Goal: Information Seeking & Learning: Learn about a topic

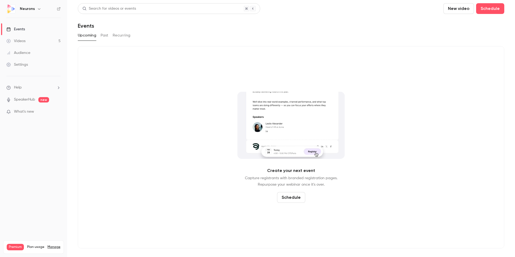
click at [32, 39] on link "Videos 5" at bounding box center [33, 41] width 67 height 12
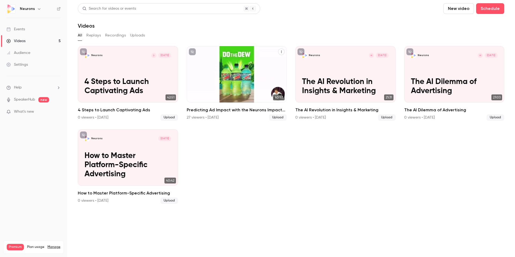
click at [209, 109] on h2 "Predicting Ad Impact with the Neurons Impact Score" at bounding box center [237, 110] width 100 height 6
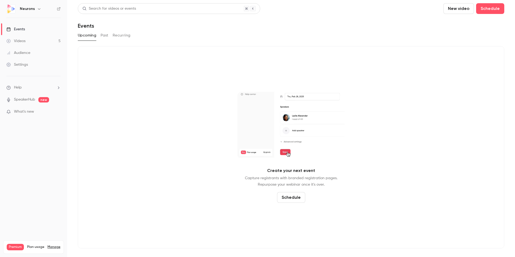
click at [31, 41] on link "Videos 5" at bounding box center [33, 41] width 67 height 12
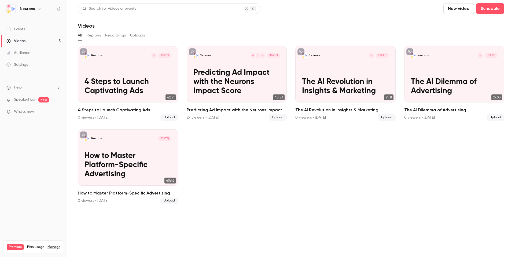
click at [29, 39] on link "Videos 5" at bounding box center [33, 41] width 67 height 12
click at [34, 53] on link "Audience" at bounding box center [33, 53] width 67 height 12
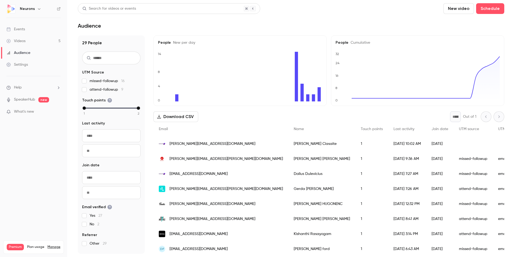
click at [27, 41] on link "Videos 5" at bounding box center [33, 41] width 67 height 12
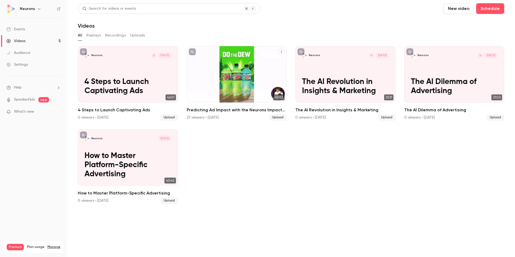
click at [214, 109] on h2 "Predicting Ad Impact with the Neurons Impact Score" at bounding box center [237, 110] width 100 height 6
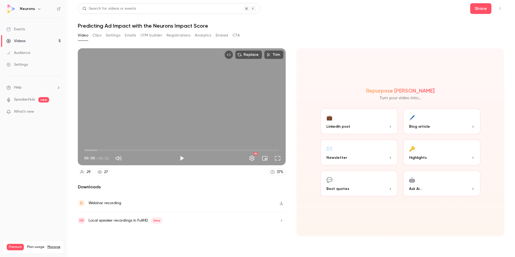
click at [205, 36] on button "Analytics" at bounding box center [203, 35] width 17 height 9
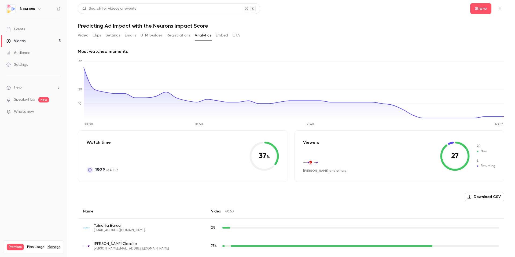
click at [182, 36] on button "Registrations" at bounding box center [178, 35] width 24 height 9
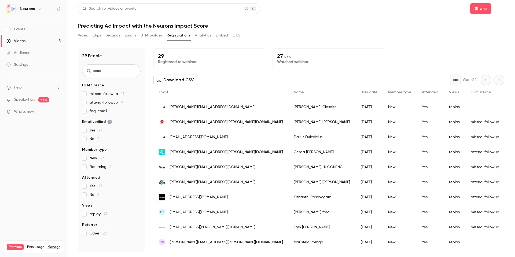
click at [206, 34] on button "Analytics" at bounding box center [203, 35] width 17 height 9
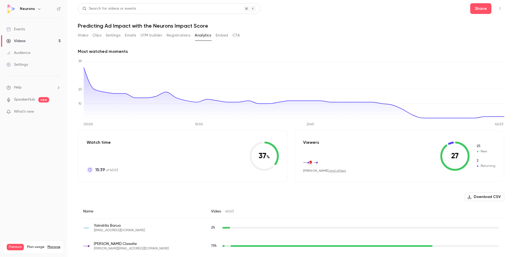
click at [334, 170] on link "and others" at bounding box center [337, 170] width 17 height 3
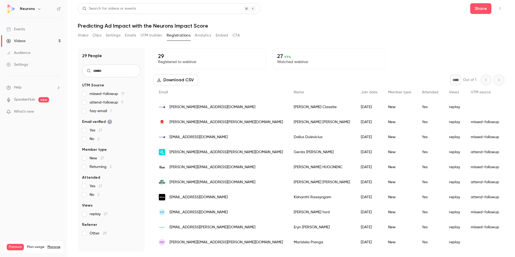
click at [95, 95] on span "missed-followup 17" at bounding box center [107, 93] width 35 height 5
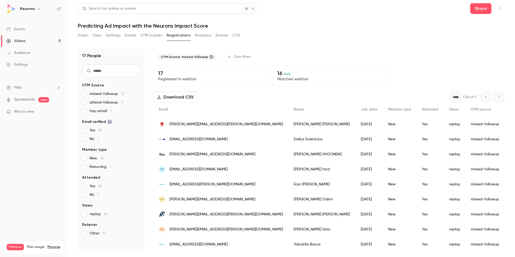
click at [239, 93] on div "Download CSV * Out of 1" at bounding box center [328, 97] width 351 height 11
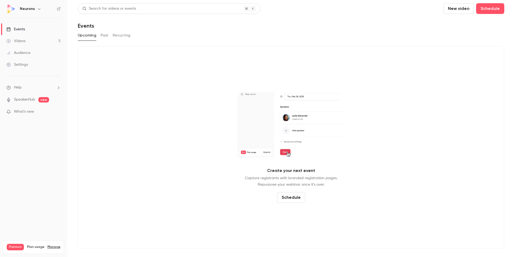
click at [30, 43] on link "Videos 5" at bounding box center [33, 41] width 67 height 12
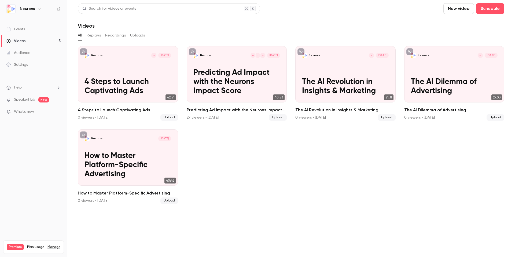
click at [29, 30] on link "Events" at bounding box center [33, 29] width 67 height 12
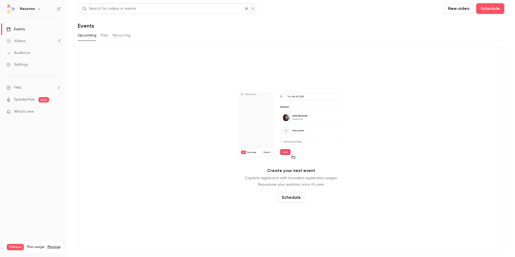
click at [33, 43] on link "Videos 5" at bounding box center [33, 41] width 67 height 12
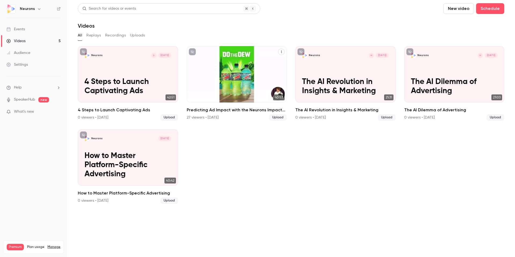
click at [233, 106] on link "Neurons M J D Sep 10 Predicting Ad Impact with the Neurons Impact Score 40:53 P…" at bounding box center [237, 83] width 100 height 75
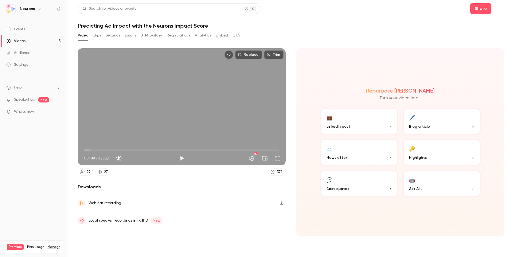
click at [177, 36] on button "Registrations" at bounding box center [178, 35] width 24 height 9
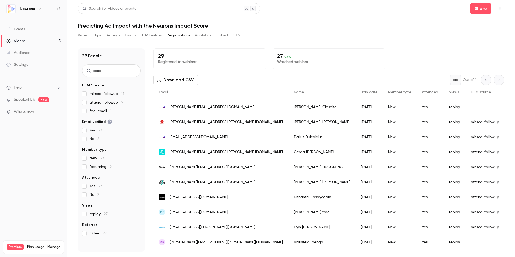
click at [222, 37] on button "Embed" at bounding box center [222, 35] width 13 height 9
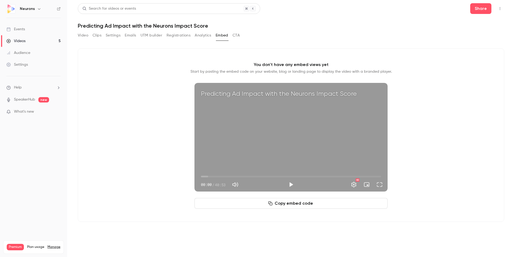
drag, startPoint x: 172, startPoint y: 35, endPoint x: 167, endPoint y: 34, distance: 5.2
click at [172, 35] on button "Registrations" at bounding box center [178, 35] width 24 height 9
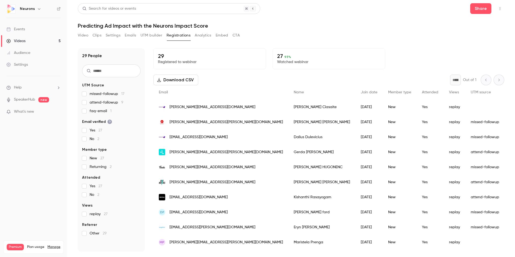
click at [25, 30] on div "Events" at bounding box center [15, 29] width 18 height 5
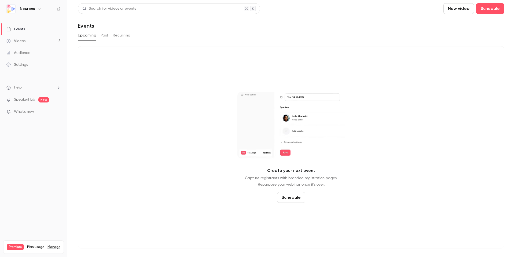
click at [35, 43] on link "Videos 5" at bounding box center [33, 41] width 67 height 12
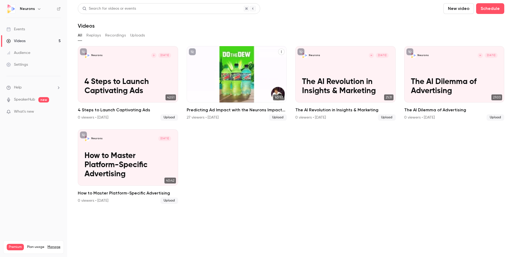
click at [218, 109] on h2 "Predicting Ad Impact with the Neurons Impact Score" at bounding box center [237, 110] width 100 height 6
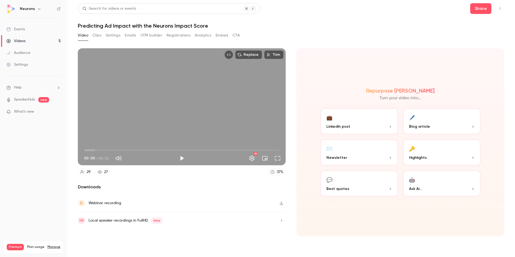
click at [184, 37] on button "Registrations" at bounding box center [178, 35] width 24 height 9
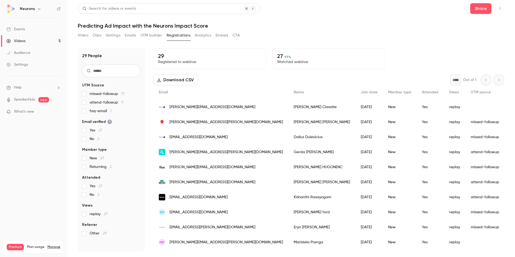
drag, startPoint x: 86, startPoint y: 36, endPoint x: 106, endPoint y: 34, distance: 19.4
click at [86, 36] on button "Video" at bounding box center [83, 35] width 10 height 9
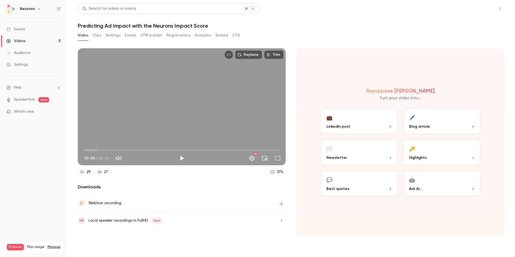
click at [485, 8] on button "Share" at bounding box center [480, 8] width 21 height 11
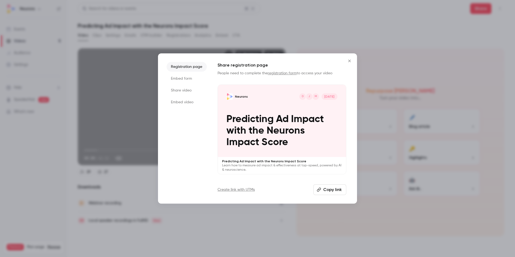
click at [188, 79] on li "Embed form" at bounding box center [186, 79] width 40 height 10
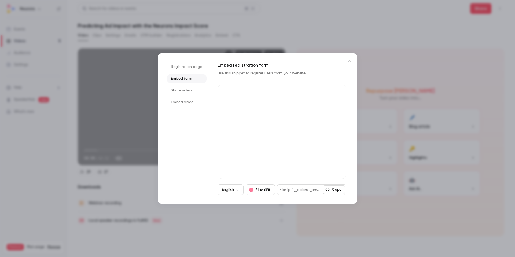
click at [305, 189] on div at bounding box center [300, 189] width 46 height 10
click at [334, 190] on button "Copy" at bounding box center [334, 189] width 22 height 9
drag, startPoint x: 299, startPoint y: 190, endPoint x: 294, endPoint y: 191, distance: 4.6
click at [299, 191] on div at bounding box center [297, 189] width 41 height 10
click at [287, 191] on div at bounding box center [297, 189] width 41 height 10
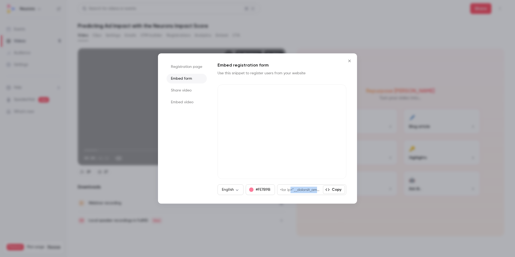
drag, startPoint x: 290, startPoint y: 188, endPoint x: 319, endPoint y: 194, distance: 29.4
click at [319, 194] on div at bounding box center [300, 189] width 46 height 10
click at [187, 138] on ul "Registration page Embed form Share video Embed video" at bounding box center [186, 128] width 40 height 133
click at [193, 91] on li "Share video" at bounding box center [186, 91] width 40 height 10
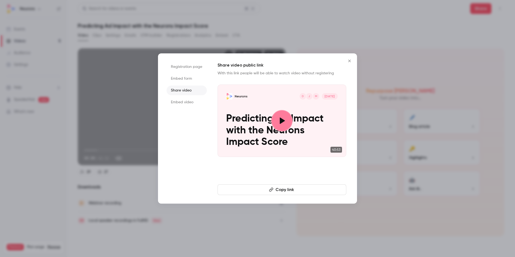
click at [184, 101] on li "Embed video" at bounding box center [186, 102] width 40 height 10
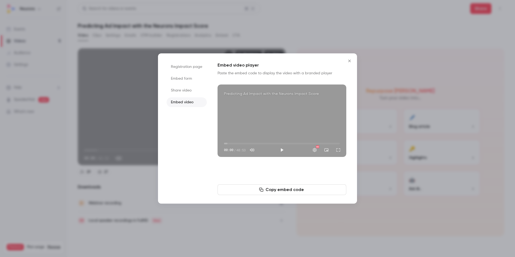
click at [185, 68] on li "Registration page" at bounding box center [186, 67] width 40 height 10
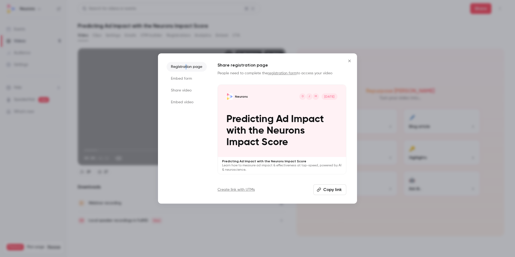
click at [285, 72] on link "registration form" at bounding box center [282, 73] width 29 height 4
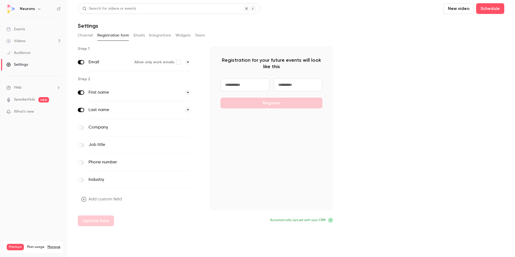
click at [331, 220] on icon at bounding box center [330, 219] width 3 height 3
click at [309, 220] on span "Automatically synced with your CRM" at bounding box center [297, 220] width 55 height 5
drag, startPoint x: 142, startPoint y: 42, endPoint x: 140, endPoint y: 38, distance: 4.1
click at [142, 41] on div "Search for videos or events New video Schedule Settings Channel Registration fo…" at bounding box center [291, 114] width 426 height 223
click at [139, 35] on button "Emails" at bounding box center [138, 35] width 11 height 9
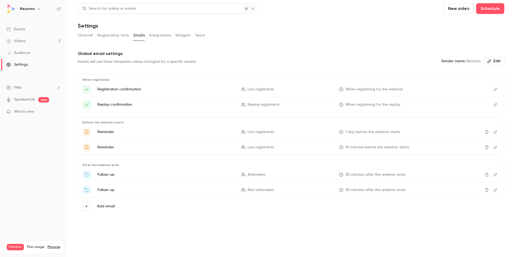
click at [88, 33] on button "Channel" at bounding box center [85, 35] width 15 height 9
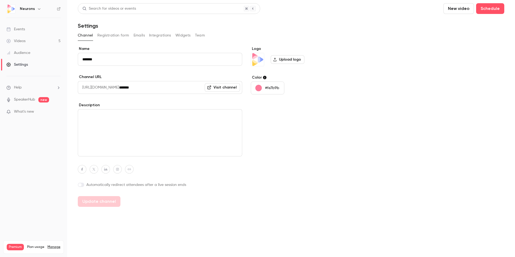
click at [117, 34] on button "Registration form" at bounding box center [113, 35] width 32 height 9
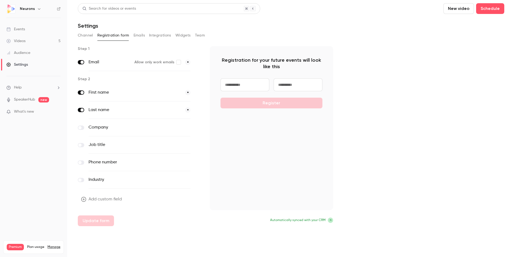
click at [151, 35] on button "Integrations" at bounding box center [160, 35] width 22 height 9
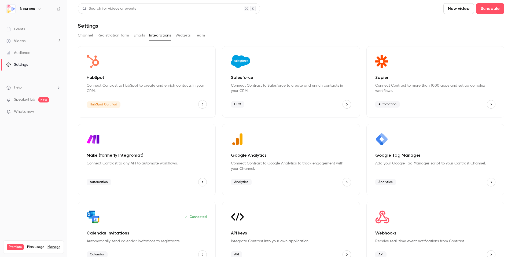
drag, startPoint x: 195, startPoint y: 33, endPoint x: 192, endPoint y: 33, distance: 2.7
click at [195, 33] on button "Team" at bounding box center [200, 35] width 10 height 9
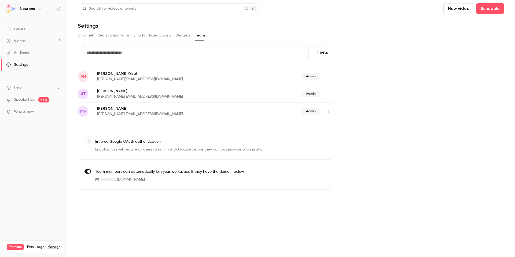
click at [184, 35] on button "Widgets" at bounding box center [182, 35] width 15 height 9
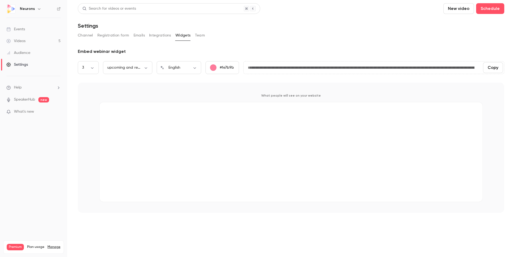
click at [32, 40] on link "Videos 5" at bounding box center [33, 41] width 67 height 12
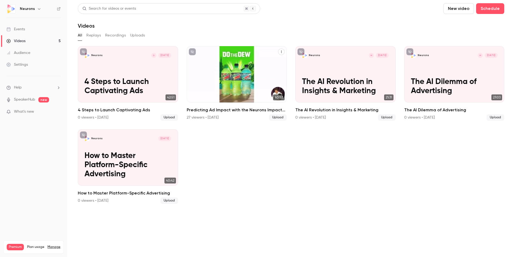
click at [228, 107] on h2 "Predicting Ad Impact with the Neurons Impact Score" at bounding box center [237, 110] width 100 height 6
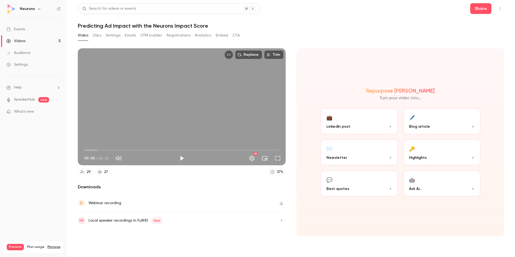
click at [107, 36] on button "Settings" at bounding box center [113, 35] width 15 height 9
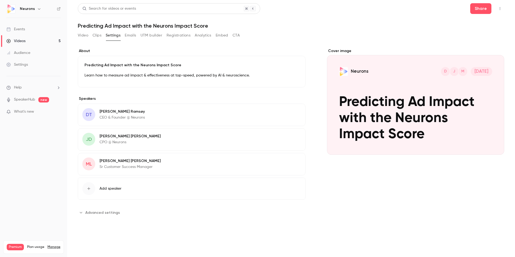
click at [128, 36] on button "Emails" at bounding box center [130, 35] width 11 height 9
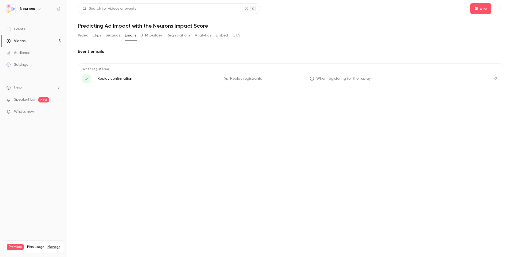
click at [159, 35] on button "UTM builder" at bounding box center [151, 35] width 22 height 9
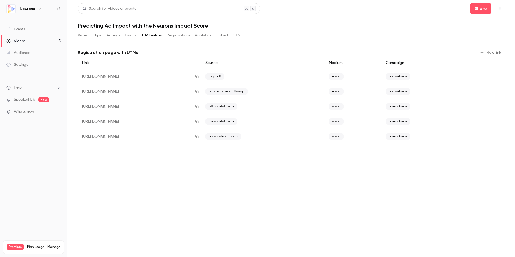
click at [180, 36] on button "Registrations" at bounding box center [178, 35] width 24 height 9
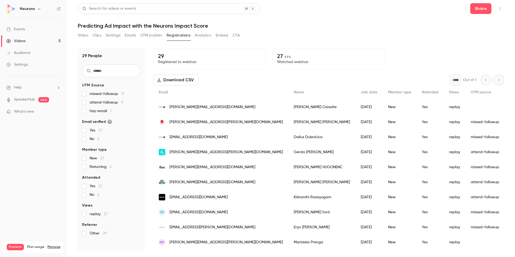
click at [103, 104] on span "attend-followup 9" at bounding box center [107, 102] width 34 height 5
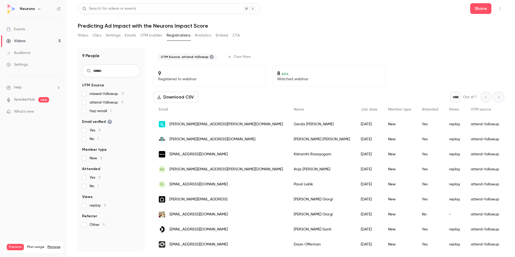
scroll to position [0, 0]
